Goal: Task Accomplishment & Management: Manage account settings

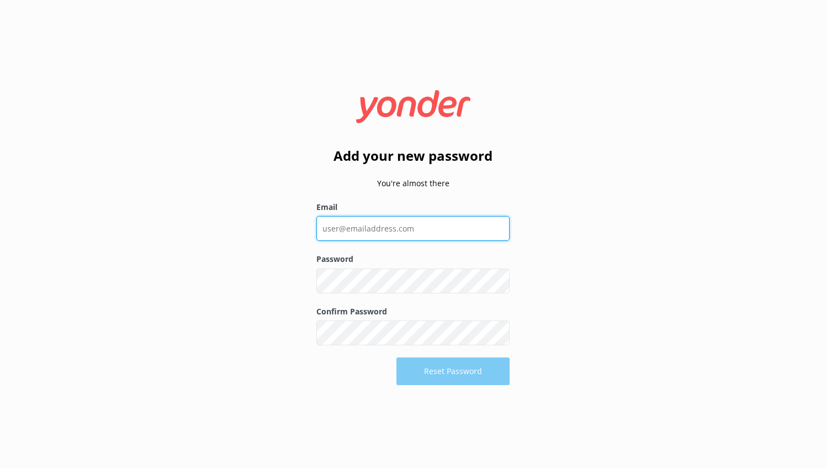
click at [407, 223] on input "Email" at bounding box center [413, 228] width 193 height 25
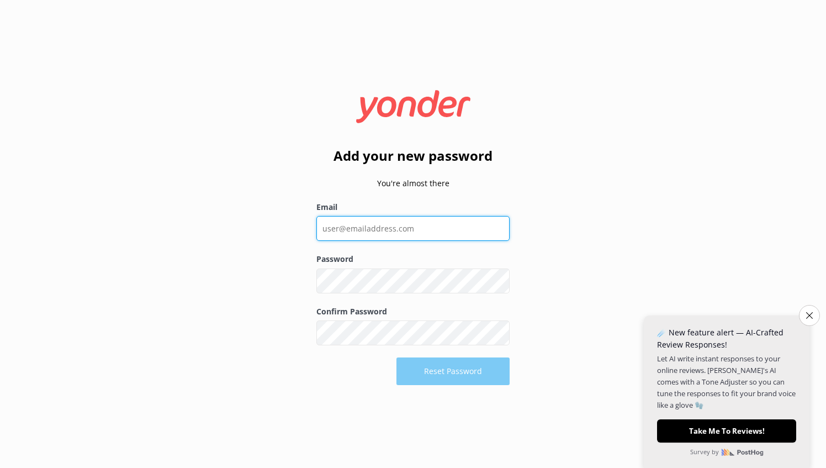
type input "[PERSON_NAME][EMAIL_ADDRESS][DOMAIN_NAME]"
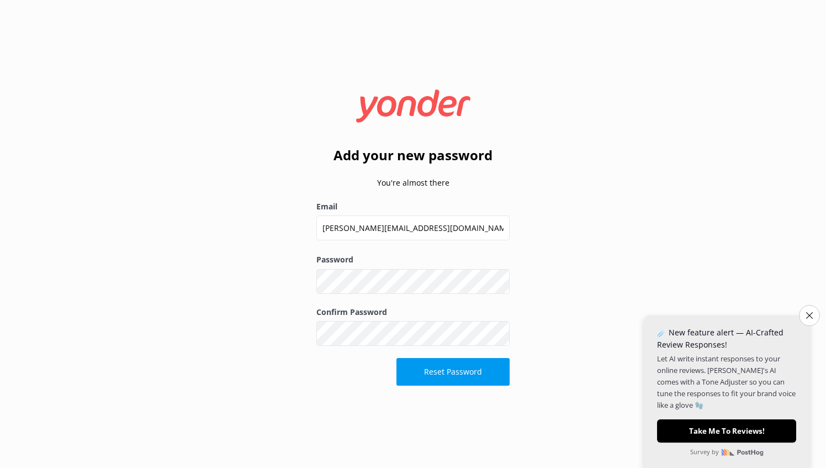
click at [503, 334] on button "Show password" at bounding box center [499, 334] width 22 height 22
click at [466, 372] on button "Reset Password" at bounding box center [453, 372] width 113 height 28
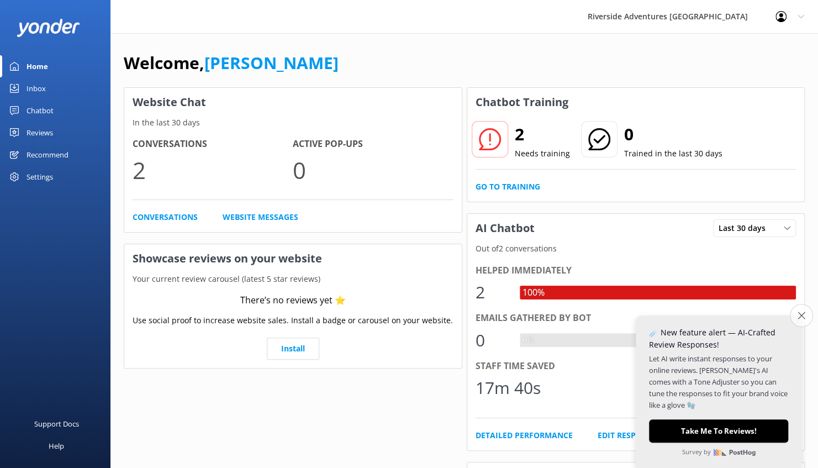
click at [798, 316] on icon "Close survey" at bounding box center [801, 315] width 7 height 7
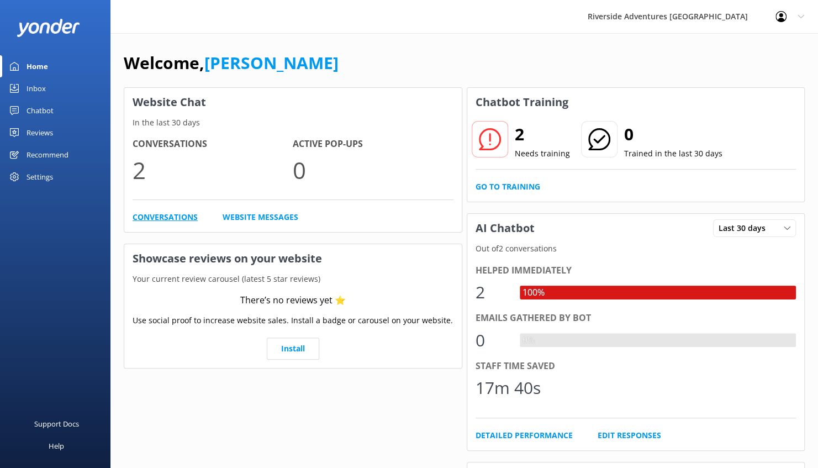
click at [163, 217] on link "Conversations" at bounding box center [165, 217] width 65 height 12
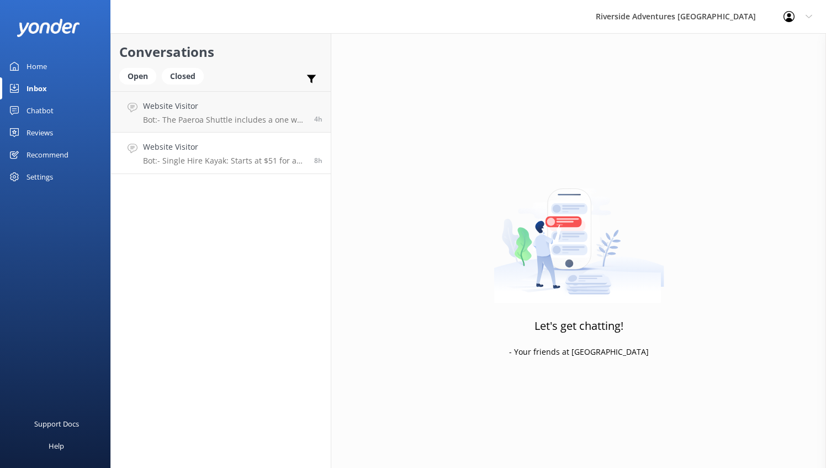
click at [197, 159] on p "Bot: - Single Hire Kayak: Starts at $51 for a half day and $83 for a full day. …" at bounding box center [224, 161] width 163 height 10
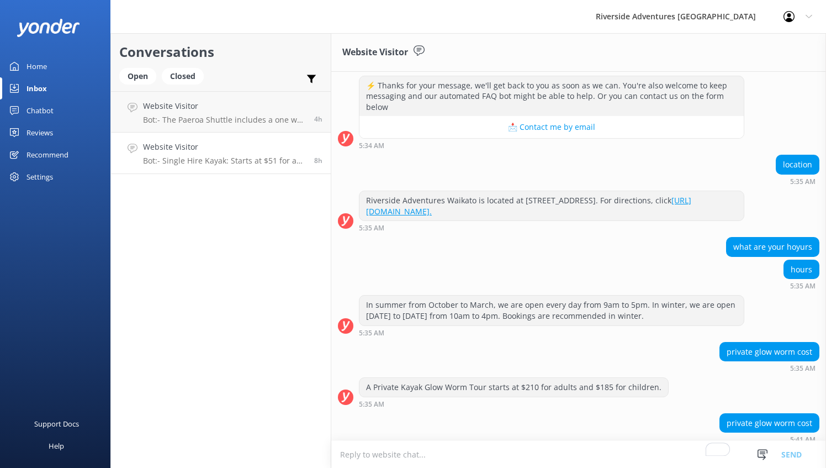
scroll to position [1053, 0]
